Goal: Task Accomplishment & Management: Use online tool/utility

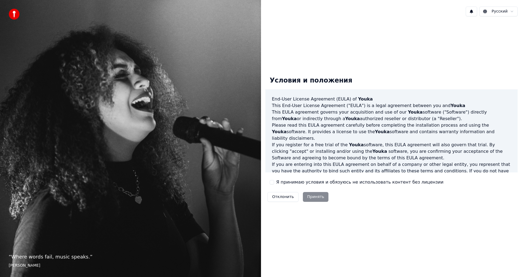
click at [324, 233] on div "Условия и положения End-User License Agreement (EULA) of Youka This End-User Li…" at bounding box center [391, 138] width 261 height 234
drag, startPoint x: 302, startPoint y: 179, endPoint x: 302, endPoint y: 182, distance: 3.0
click at [302, 179] on label "Я принимаю условия и обязуюсь не использовать контент без лицензии" at bounding box center [359, 182] width 167 height 7
click at [274, 183] on div "Я принимаю условия и обязуюсь не использовать контент без лицензии" at bounding box center [357, 182] width 174 height 7
click at [274, 182] on button "Я принимаю условия и обязуюсь не использовать контент без лицензии" at bounding box center [272, 182] width 4 height 4
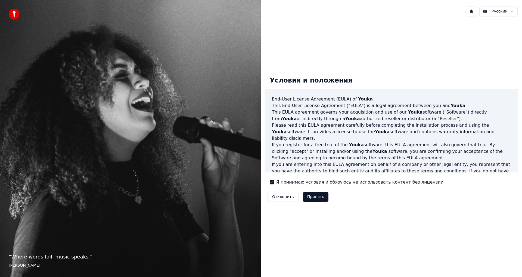
click at [316, 197] on button "Принять" at bounding box center [316, 197] width 26 height 10
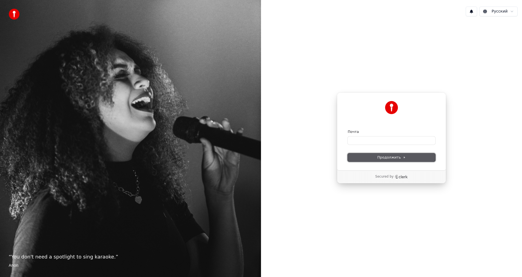
drag, startPoint x: 389, startPoint y: 161, endPoint x: 391, endPoint y: 159, distance: 3.3
click at [391, 159] on button "Продолжить" at bounding box center [392, 157] width 88 height 8
drag, startPoint x: 428, startPoint y: 161, endPoint x: 428, endPoint y: 158, distance: 3.0
click at [428, 161] on button "Продолжить" at bounding box center [392, 157] width 88 height 8
click at [414, 141] on input "Почта" at bounding box center [392, 140] width 88 height 8
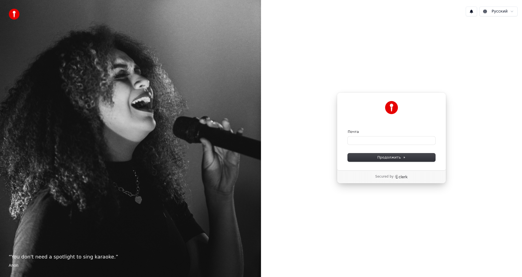
click at [408, 170] on div "Secured by" at bounding box center [391, 176] width 109 height 13
click at [395, 175] on icon "Clerk logo" at bounding box center [401, 177] width 13 height 4
click at [402, 179] on div "Secured by" at bounding box center [391, 176] width 109 height 13
click at [395, 177] on icon "Clerk logo" at bounding box center [401, 177] width 13 height 4
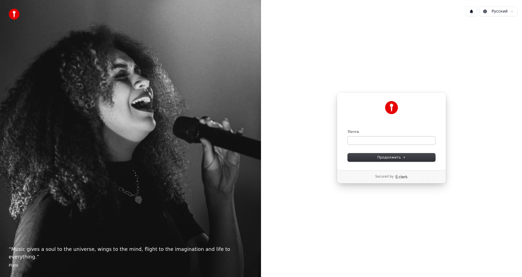
drag, startPoint x: 365, startPoint y: 146, endPoint x: 365, endPoint y: 143, distance: 3.0
click at [365, 145] on form "Почта Продолжить" at bounding box center [392, 145] width 88 height 32
click at [365, 143] on input "Почта" at bounding box center [392, 140] width 88 height 8
click at [396, 160] on button "Продолжить" at bounding box center [392, 157] width 88 height 8
type input "**********"
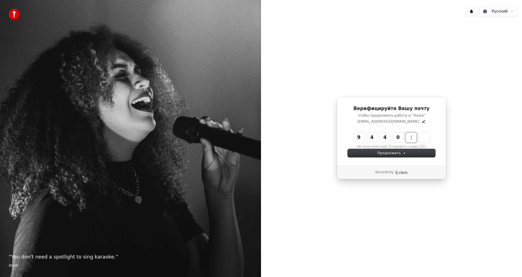
type input "******"
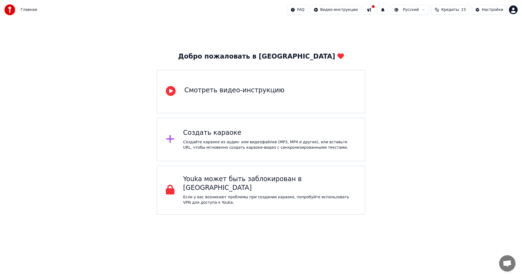
click at [257, 142] on div "Создайте караоке из аудио- или видеофайлов (MP3, MP4 и других), или вставьте UR…" at bounding box center [269, 144] width 173 height 11
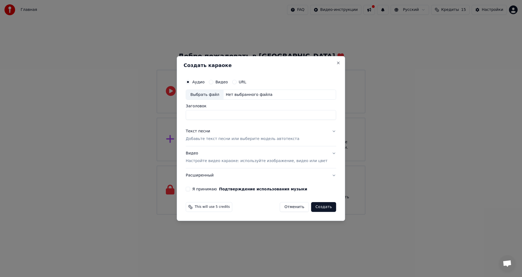
drag, startPoint x: 333, startPoint y: 60, endPoint x: 331, endPoint y: 62, distance: 2.8
click at [332, 61] on div "Создать караоке Аудио Видео URL Выбрать файл Нет выбранного файла Заголовок Тек…" at bounding box center [261, 138] width 168 height 165
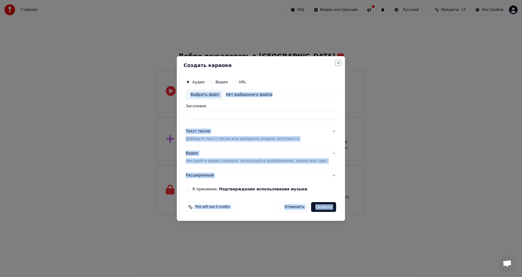
click at [337, 64] on button "Close" at bounding box center [339, 63] width 4 height 4
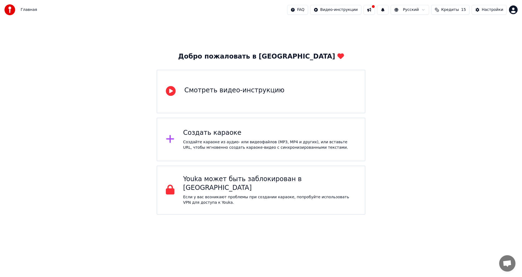
click at [279, 96] on div "Смотреть видео-инструкцию" at bounding box center [261, 92] width 209 height 44
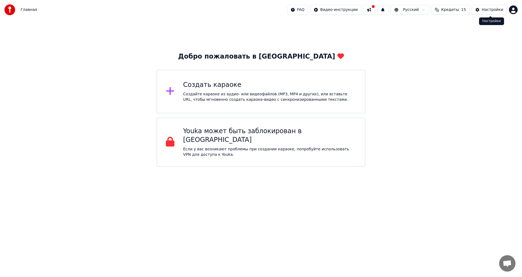
click at [483, 8] on button "Настройки" at bounding box center [489, 10] width 35 height 10
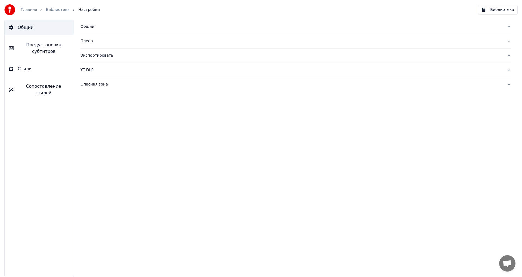
click at [26, 10] on link "Главная" at bounding box center [29, 9] width 16 height 5
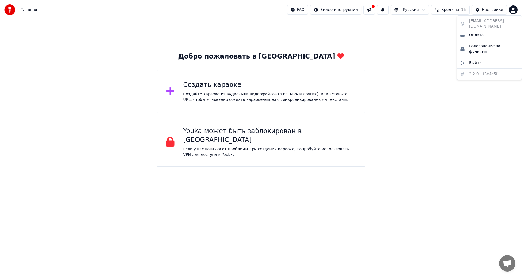
click at [514, 9] on html "Главная FAQ Видео-инструкции Русский Кредиты 15 Настройки Добро пожаловать в Yo…" at bounding box center [261, 83] width 522 height 167
click at [492, 9] on html "Главная FAQ Видео-инструкции Русский Кредиты 15 Настройки Добро пожаловать в Yo…" at bounding box center [261, 83] width 522 height 167
click at [515, 11] on html "Главная FAQ Видео-инструкции Русский Кредиты 15 Настройки Добро пожаловать в Yo…" at bounding box center [261, 83] width 522 height 167
click at [13, 11] on html "Главная FAQ Видео-инструкции Русский Кредиты 15 Настройки Добро пожаловать в Yo…" at bounding box center [261, 83] width 522 height 167
click at [13, 11] on img at bounding box center [9, 9] width 11 height 11
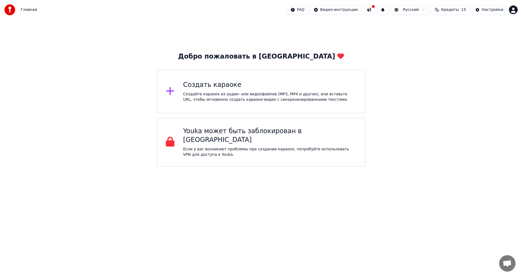
click at [447, 116] on div "Добро пожаловать в Youka Создать караоке Создайте караоке из аудио- или видеофа…" at bounding box center [261, 93] width 522 height 147
click at [442, 9] on button "Кредиты 15" at bounding box center [451, 10] width 38 height 10
click at [415, 12] on html "Главная FAQ Видео-инструкции Русский Кредиты 15 Настройки Добро пожаловать в Yo…" at bounding box center [261, 83] width 522 height 167
click at [517, 8] on html "Главная FAQ Видео-инструкции Русский Кредиты 15 Настройки Добро пожаловать в Yo…" at bounding box center [261, 83] width 522 height 167
